Goal: Task Accomplishment & Management: Use online tool/utility

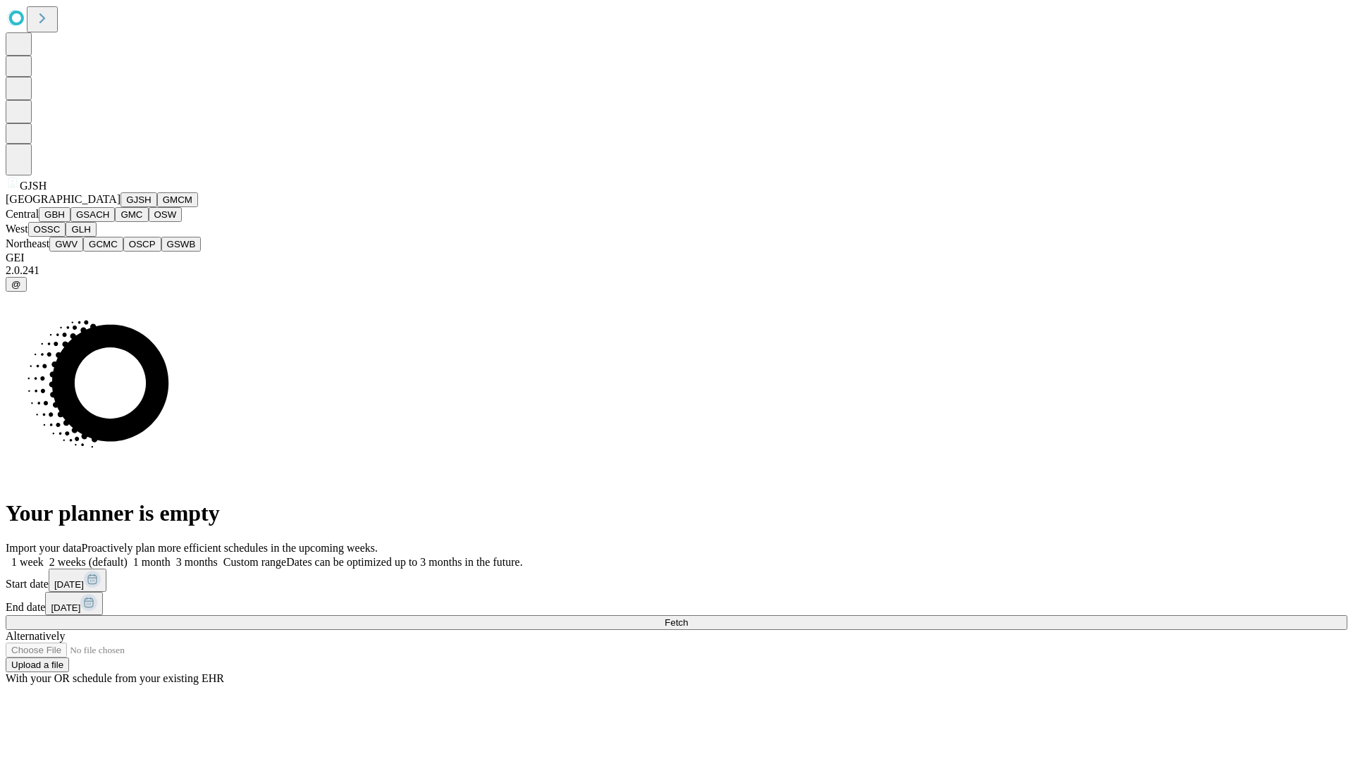
click at [121, 207] on button "GJSH" at bounding box center [139, 199] width 37 height 15
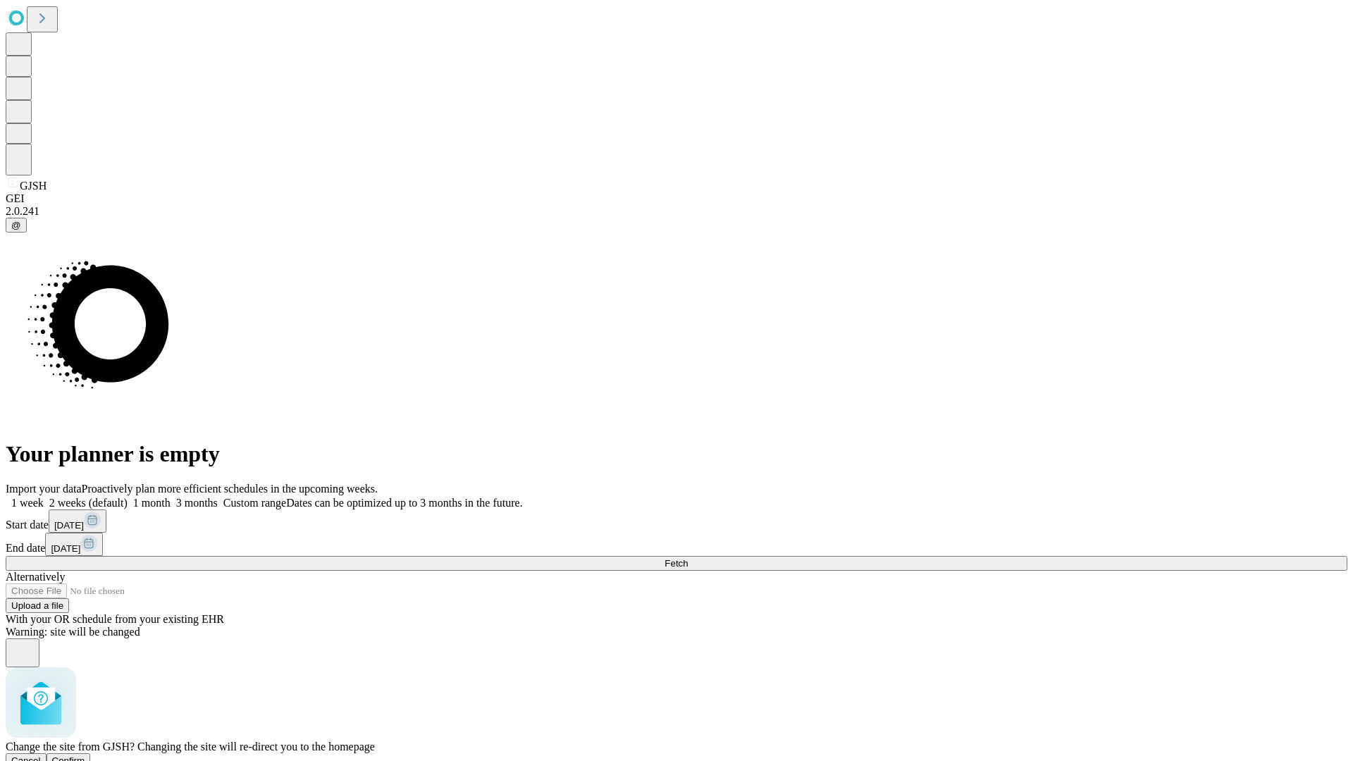
click at [85, 756] on span "Confirm" at bounding box center [68, 761] width 33 height 11
click at [44, 497] on label "1 week" at bounding box center [25, 503] width 38 height 12
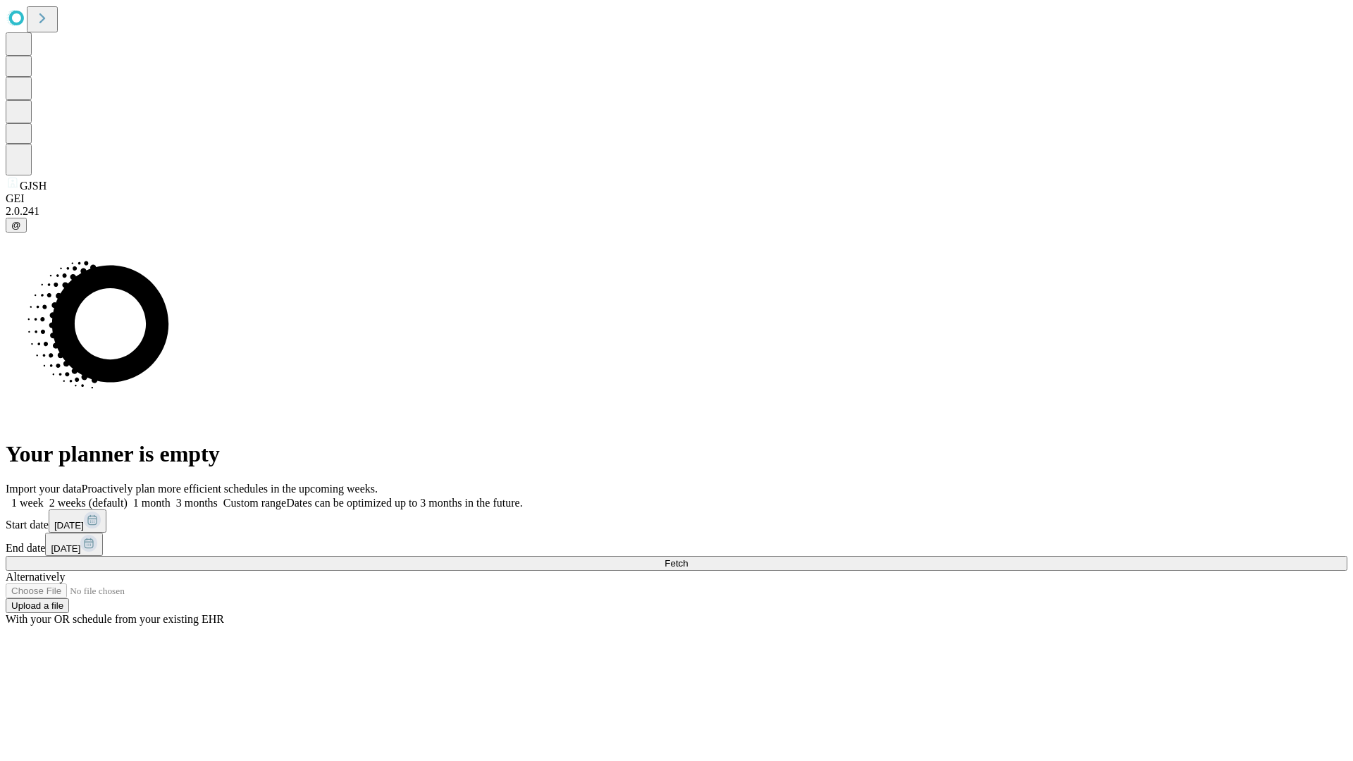
click at [688, 558] on span "Fetch" at bounding box center [676, 563] width 23 height 11
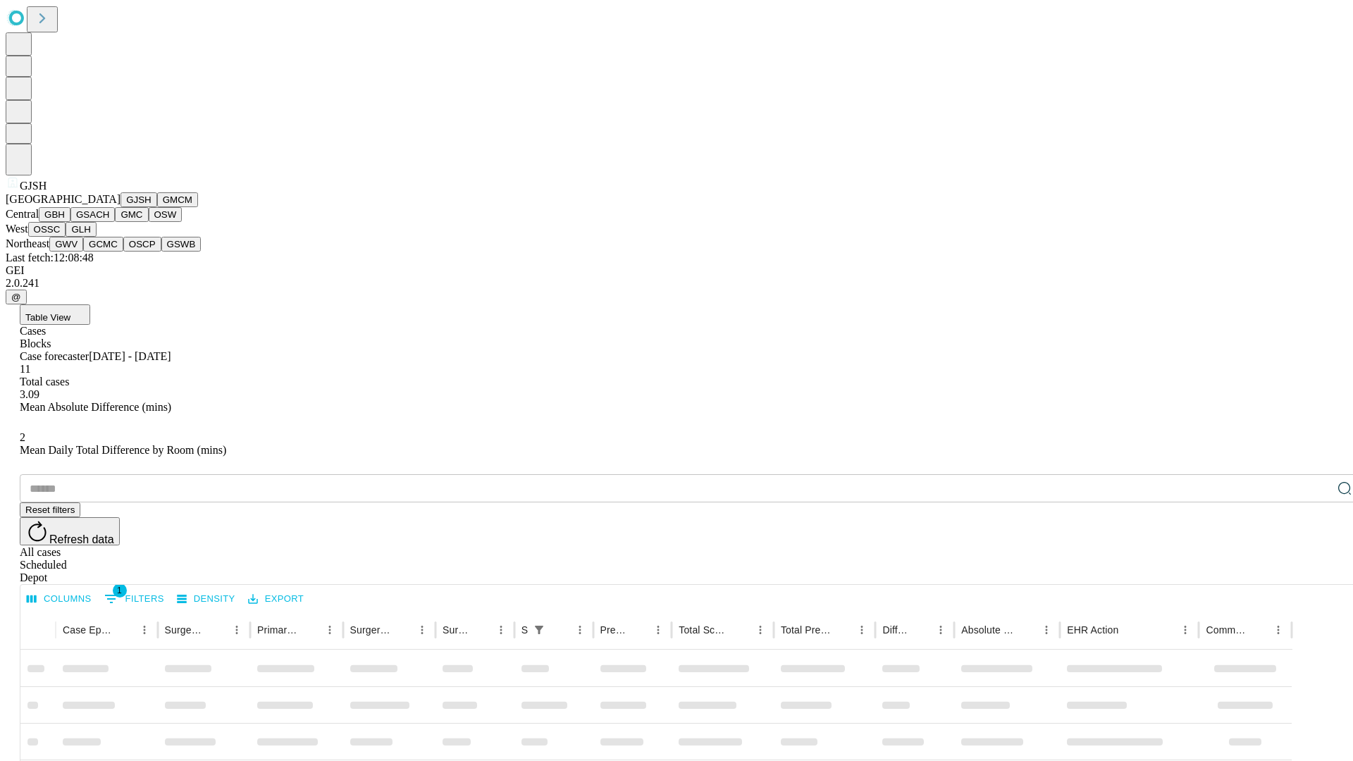
click at [157, 207] on button "GMCM" at bounding box center [177, 199] width 41 height 15
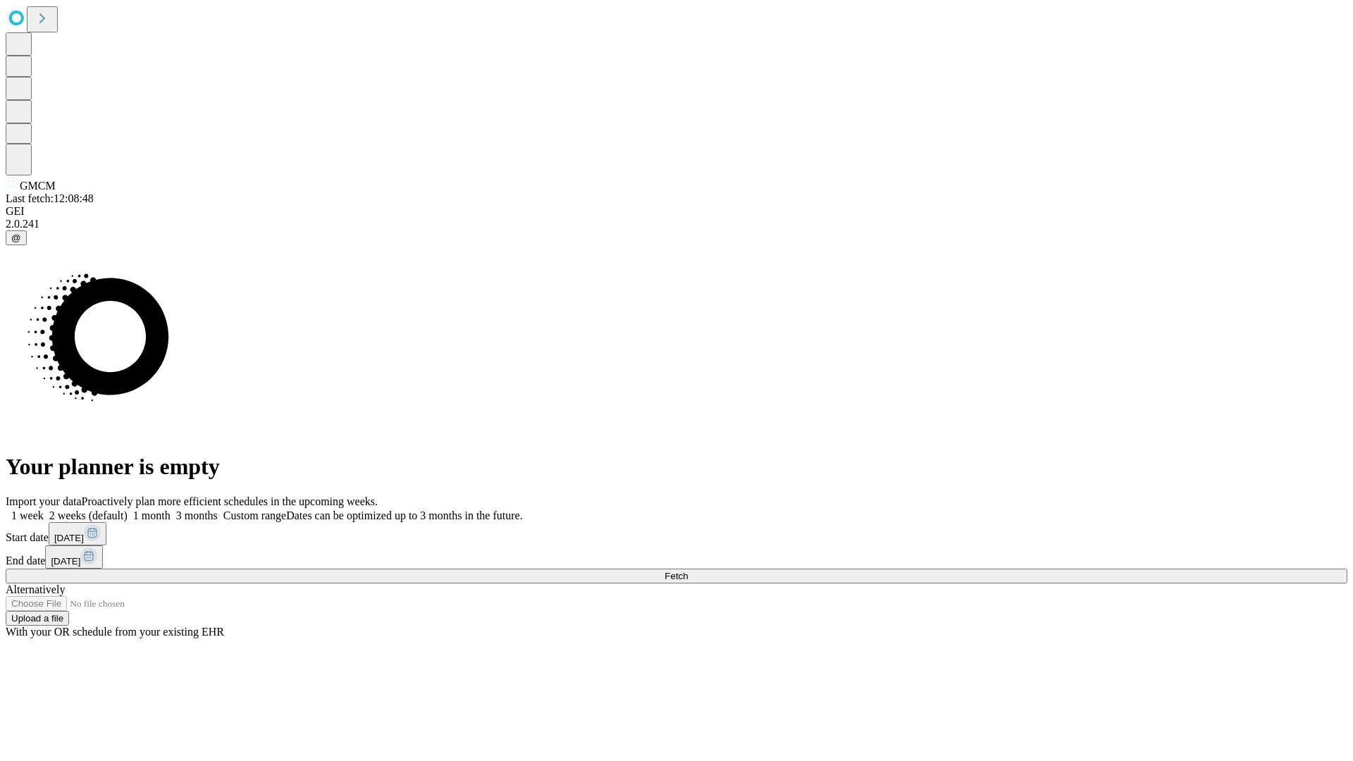
click at [44, 510] on label "1 week" at bounding box center [25, 516] width 38 height 12
click at [688, 571] on span "Fetch" at bounding box center [676, 576] width 23 height 11
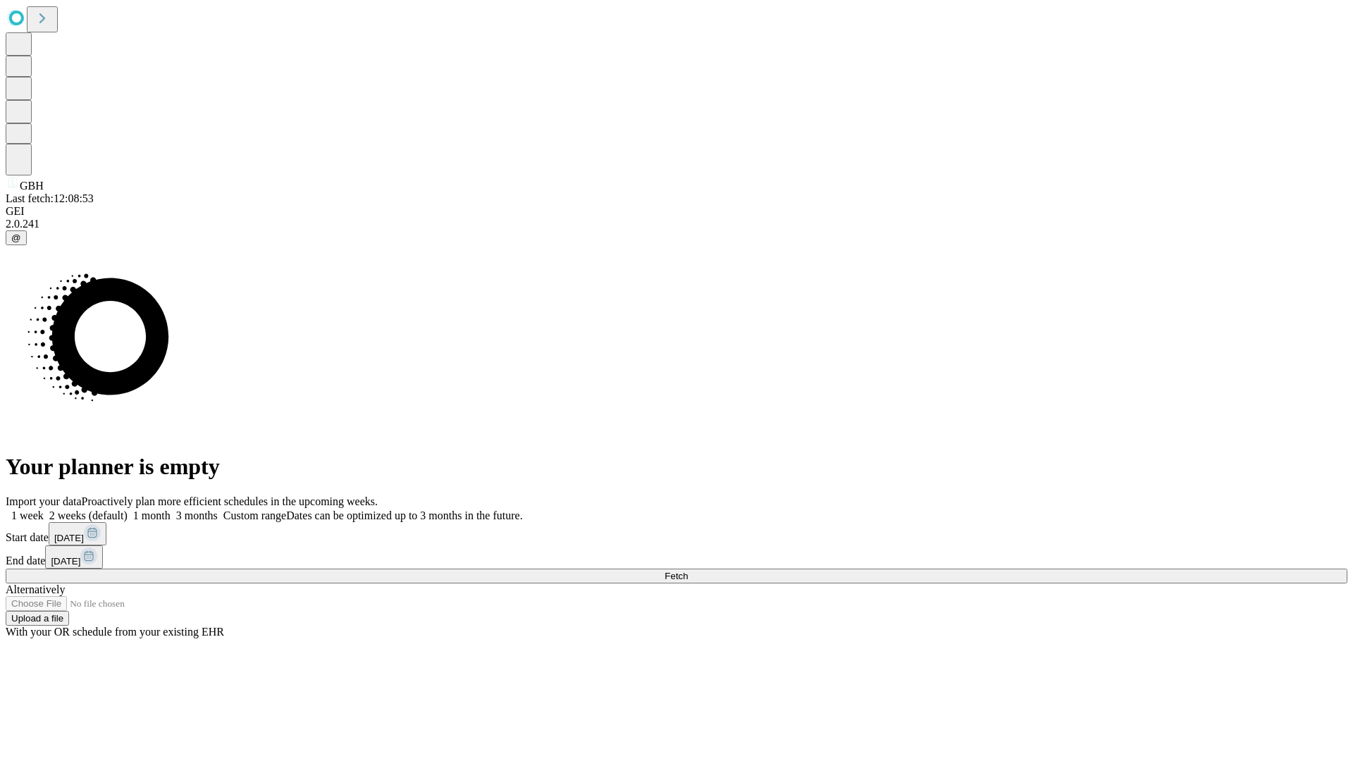
click at [44, 510] on label "1 week" at bounding box center [25, 516] width 38 height 12
click at [688, 571] on span "Fetch" at bounding box center [676, 576] width 23 height 11
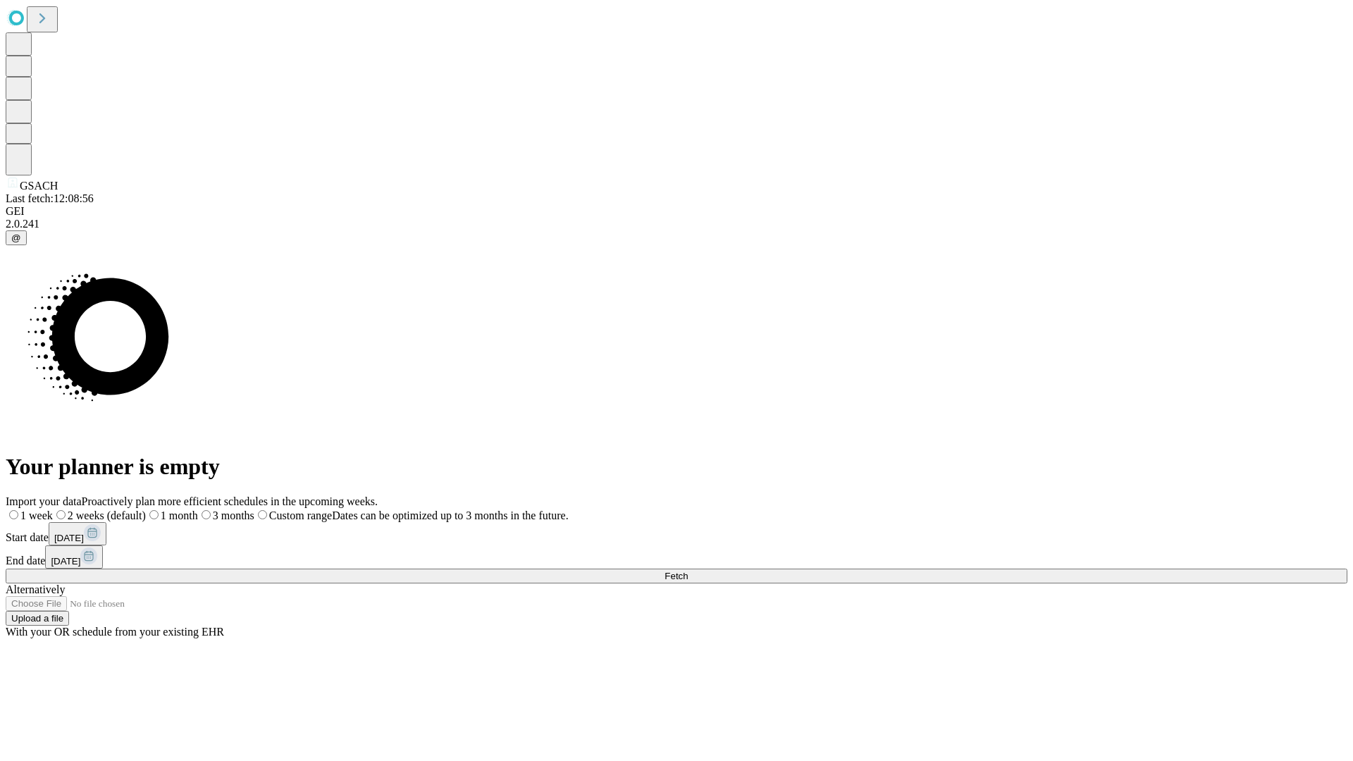
click at [53, 510] on label "1 week" at bounding box center [29, 516] width 47 height 12
click at [688, 571] on span "Fetch" at bounding box center [676, 576] width 23 height 11
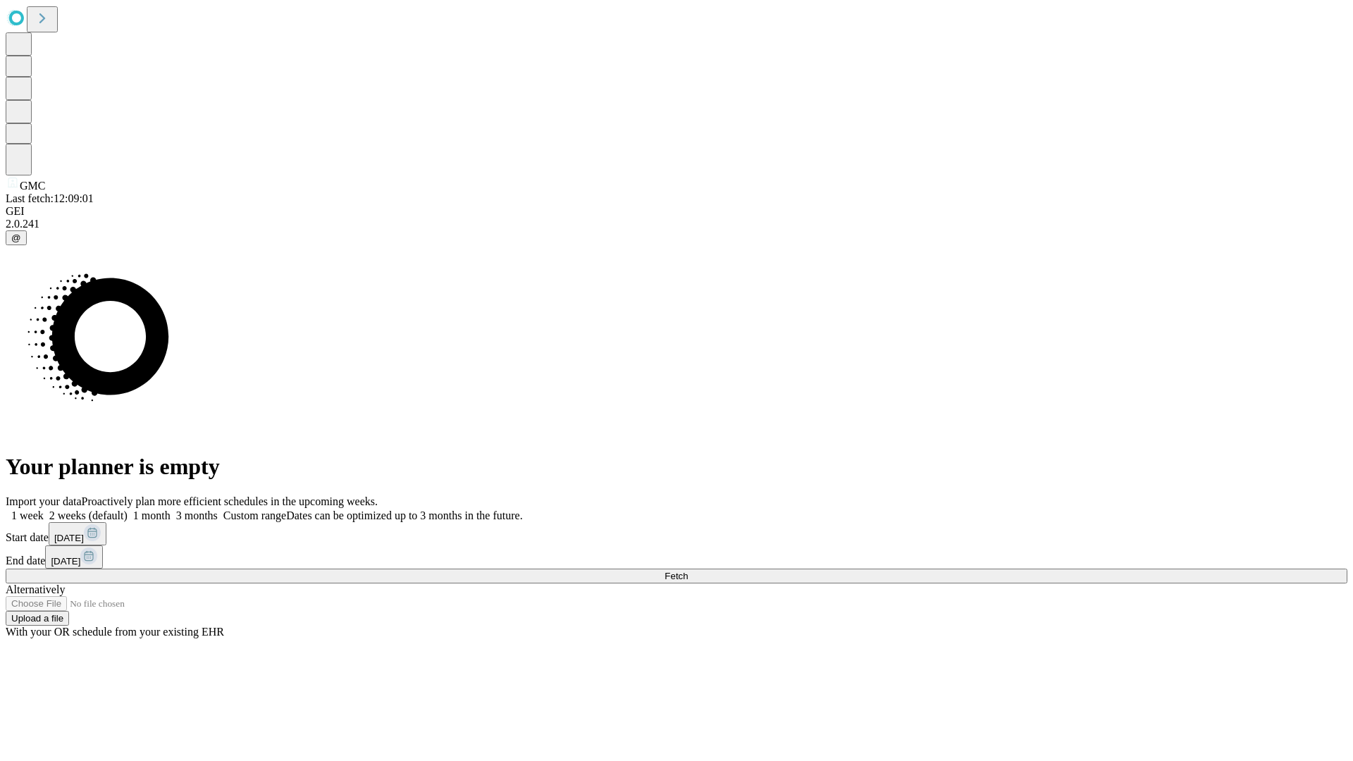
click at [44, 510] on label "1 week" at bounding box center [25, 516] width 38 height 12
click at [688, 571] on span "Fetch" at bounding box center [676, 576] width 23 height 11
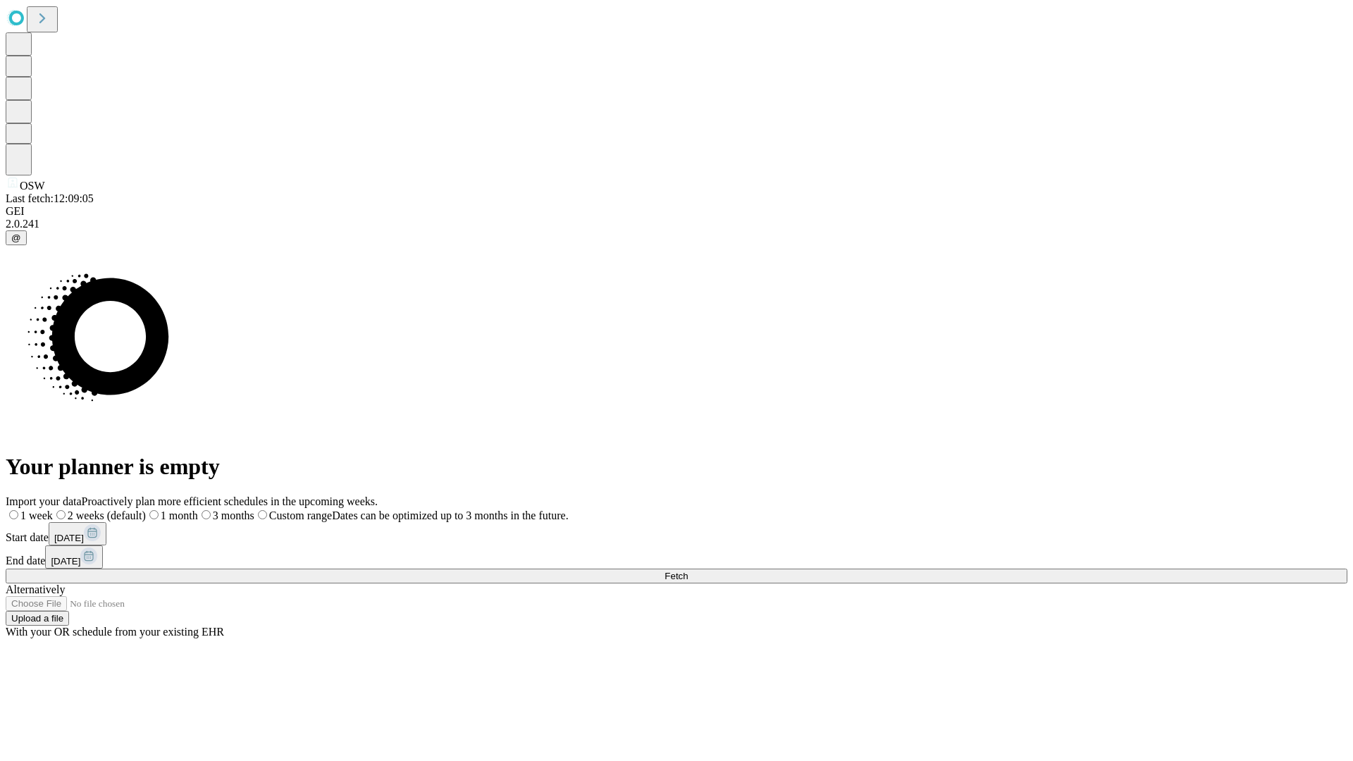
click at [53, 510] on label "1 week" at bounding box center [29, 516] width 47 height 12
click at [688, 571] on span "Fetch" at bounding box center [676, 576] width 23 height 11
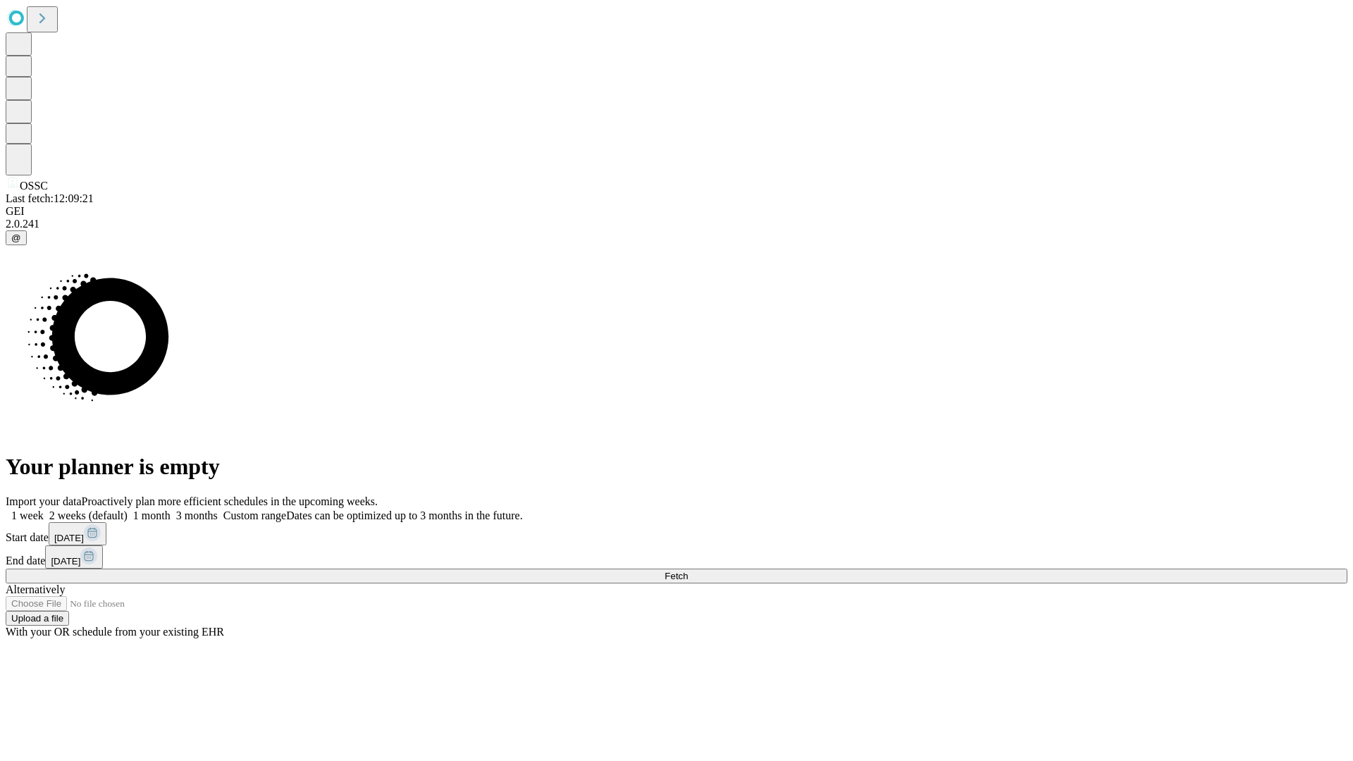
click at [44, 510] on label "1 week" at bounding box center [25, 516] width 38 height 12
click at [688, 571] on span "Fetch" at bounding box center [676, 576] width 23 height 11
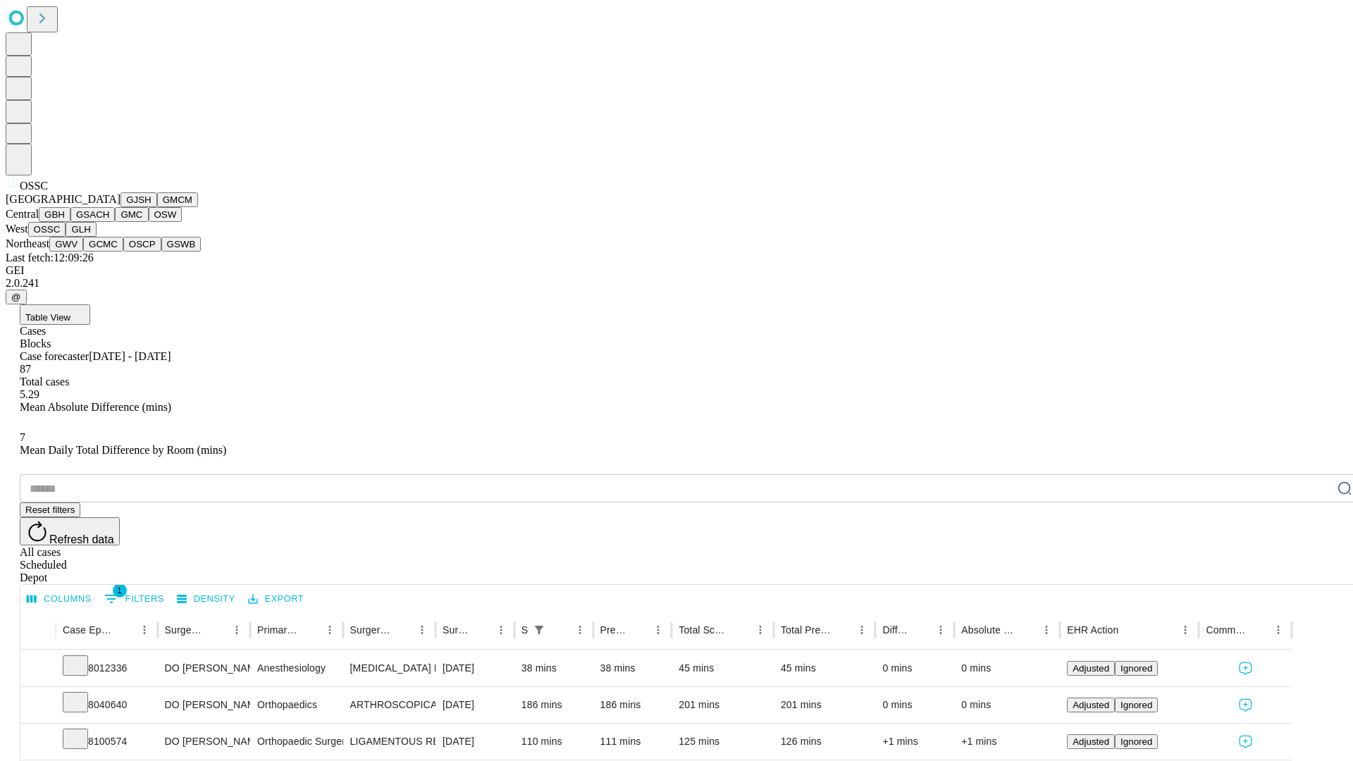
click at [96, 237] on button "GLH" at bounding box center [81, 229] width 30 height 15
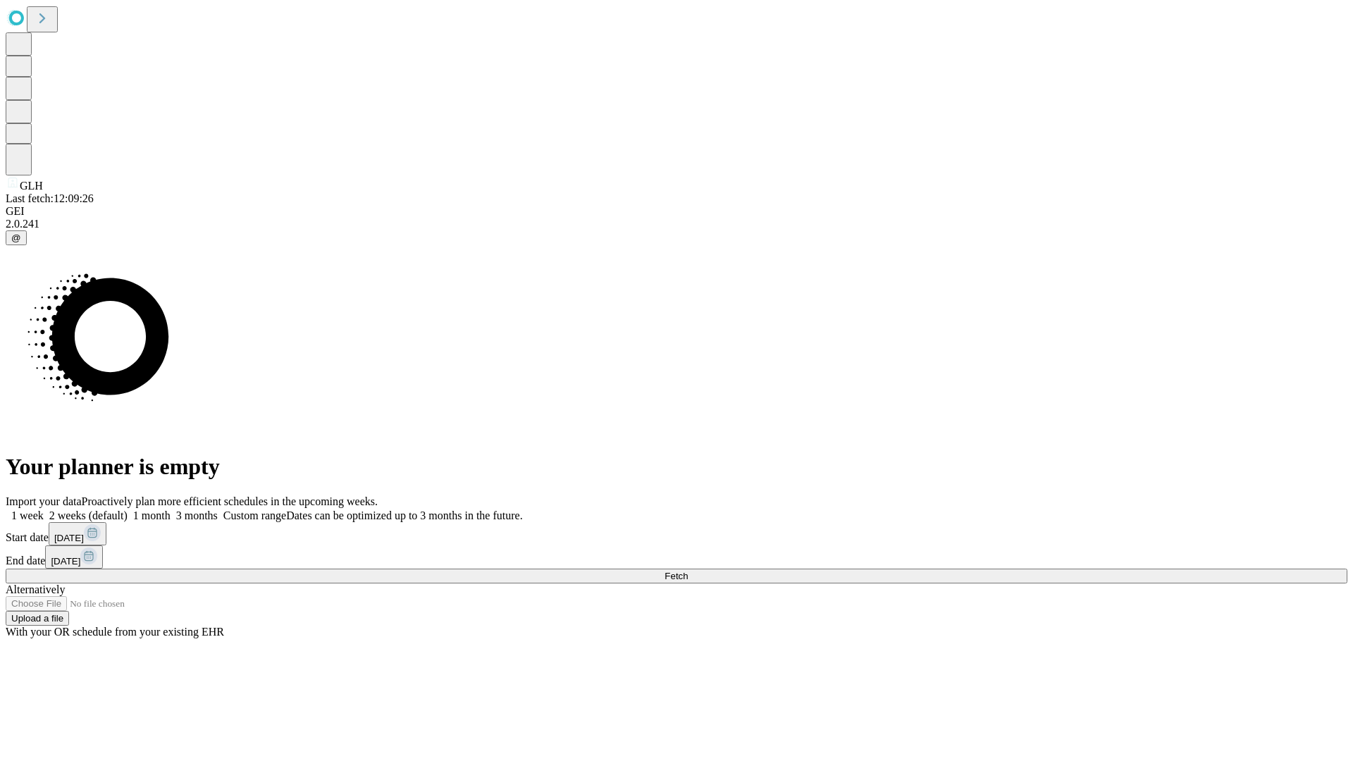
click at [44, 510] on label "1 week" at bounding box center [25, 516] width 38 height 12
click at [688, 571] on span "Fetch" at bounding box center [676, 576] width 23 height 11
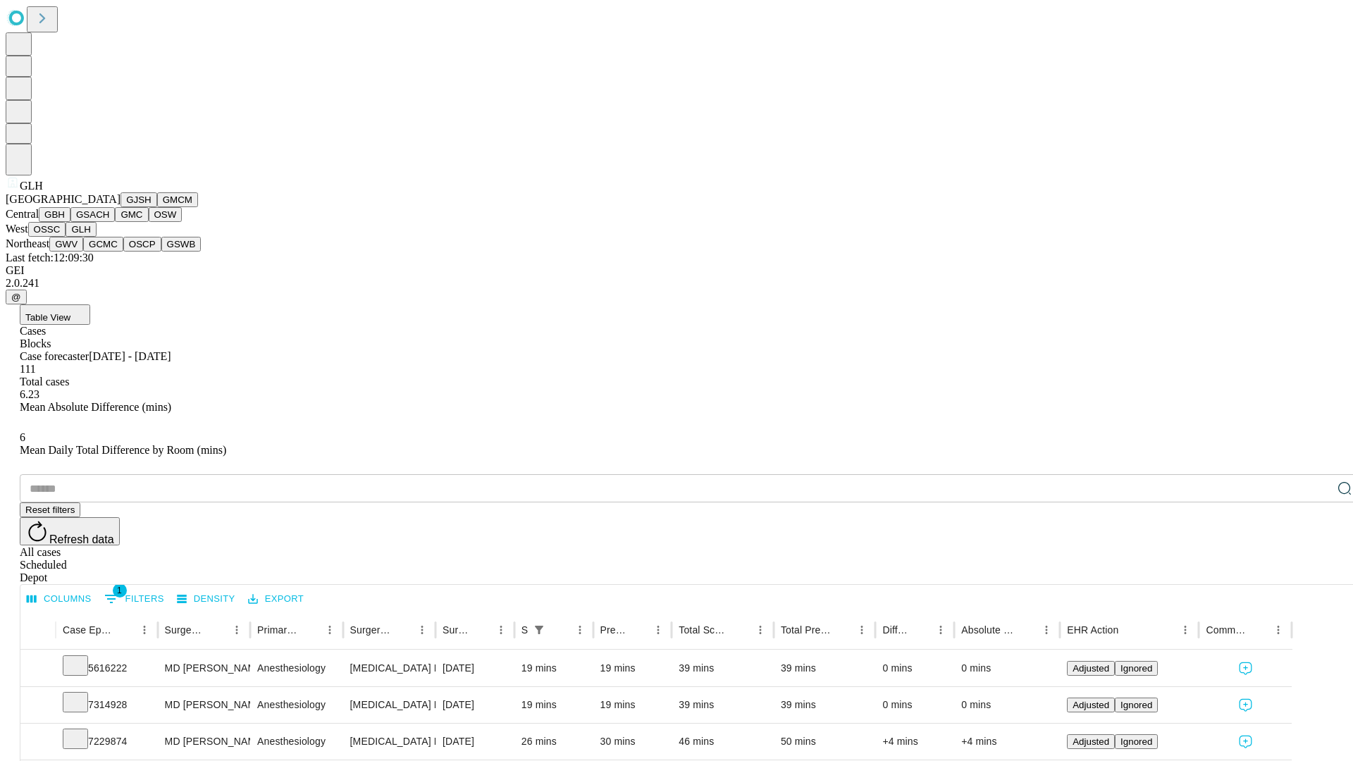
click at [83, 252] on button "GWV" at bounding box center [66, 244] width 34 height 15
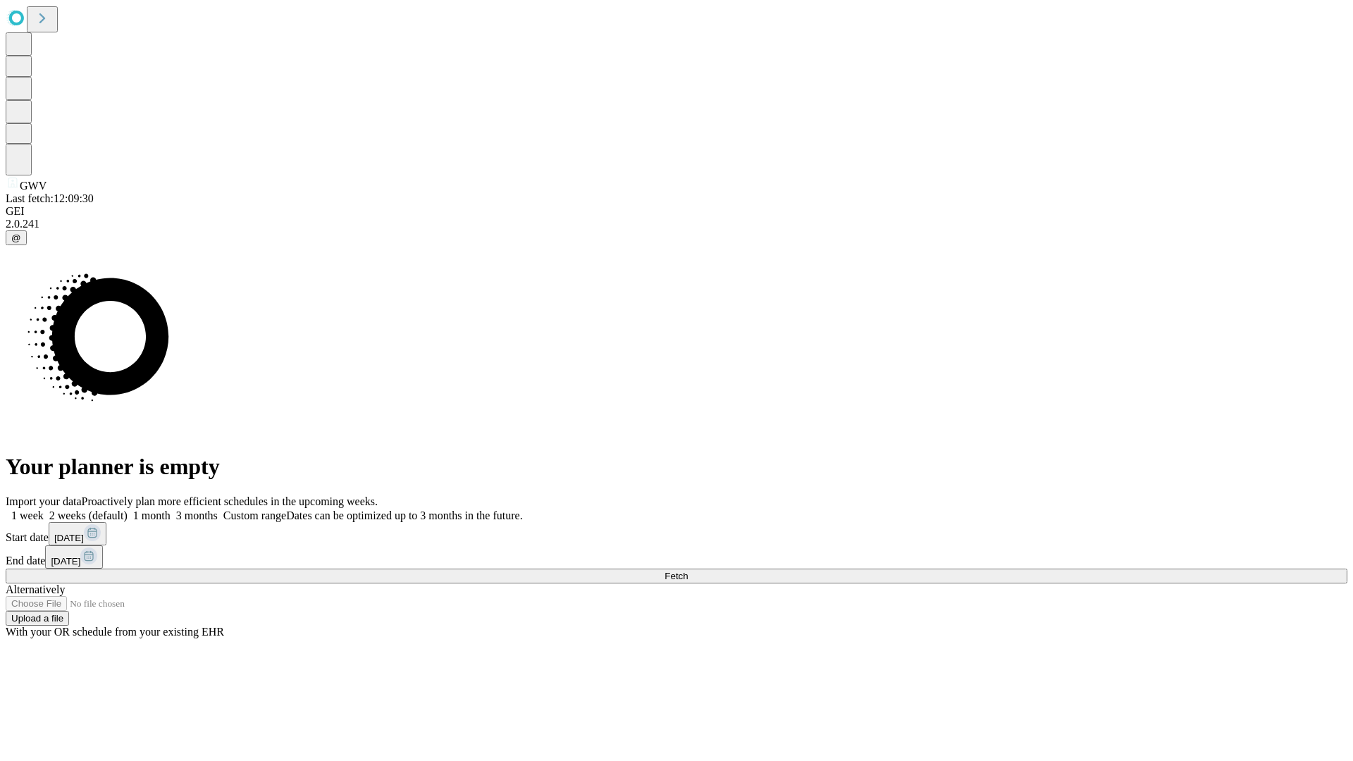
click at [44, 510] on label "1 week" at bounding box center [25, 516] width 38 height 12
click at [688, 571] on span "Fetch" at bounding box center [676, 576] width 23 height 11
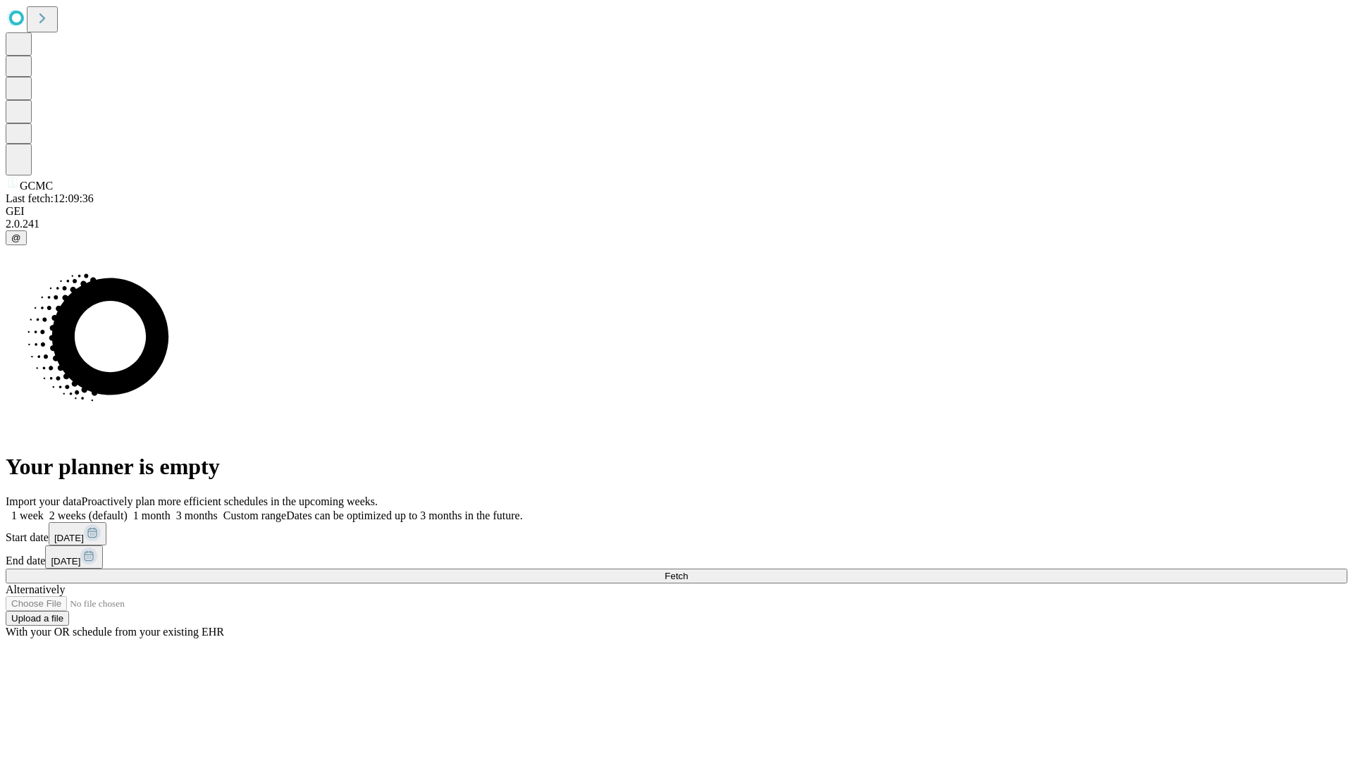
click at [44, 510] on label "1 week" at bounding box center [25, 516] width 38 height 12
click at [688, 571] on span "Fetch" at bounding box center [676, 576] width 23 height 11
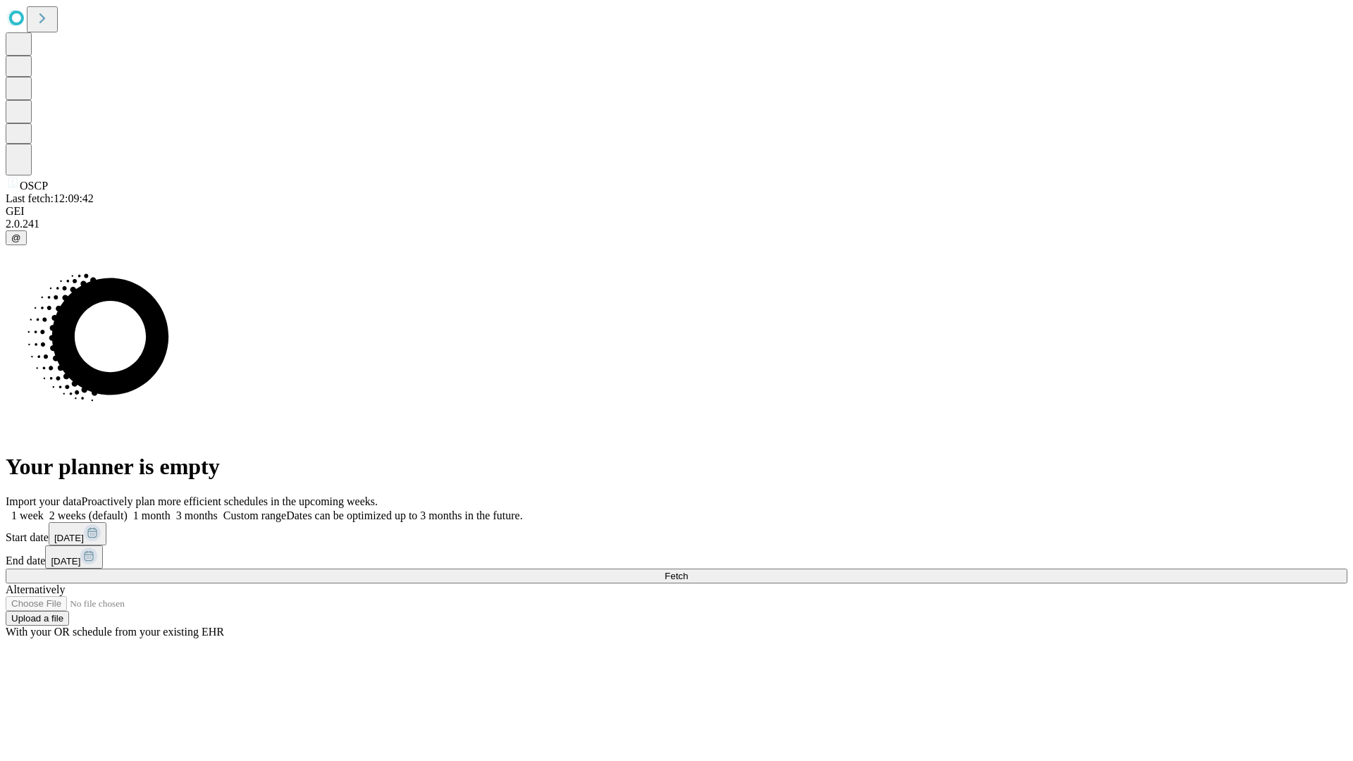
click at [44, 510] on label "1 week" at bounding box center [25, 516] width 38 height 12
click at [688, 571] on span "Fetch" at bounding box center [676, 576] width 23 height 11
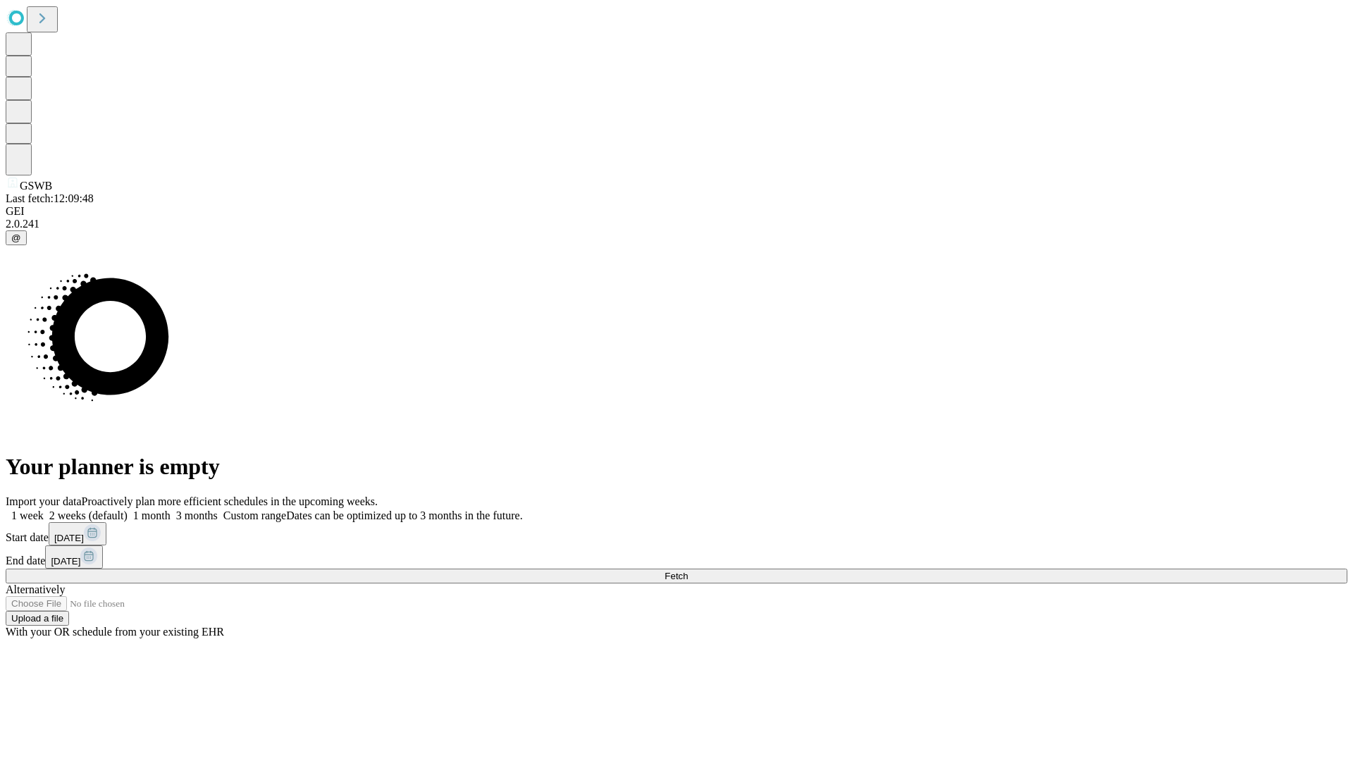
click at [688, 571] on span "Fetch" at bounding box center [676, 576] width 23 height 11
